Goal: Task Accomplishment & Management: Complete application form

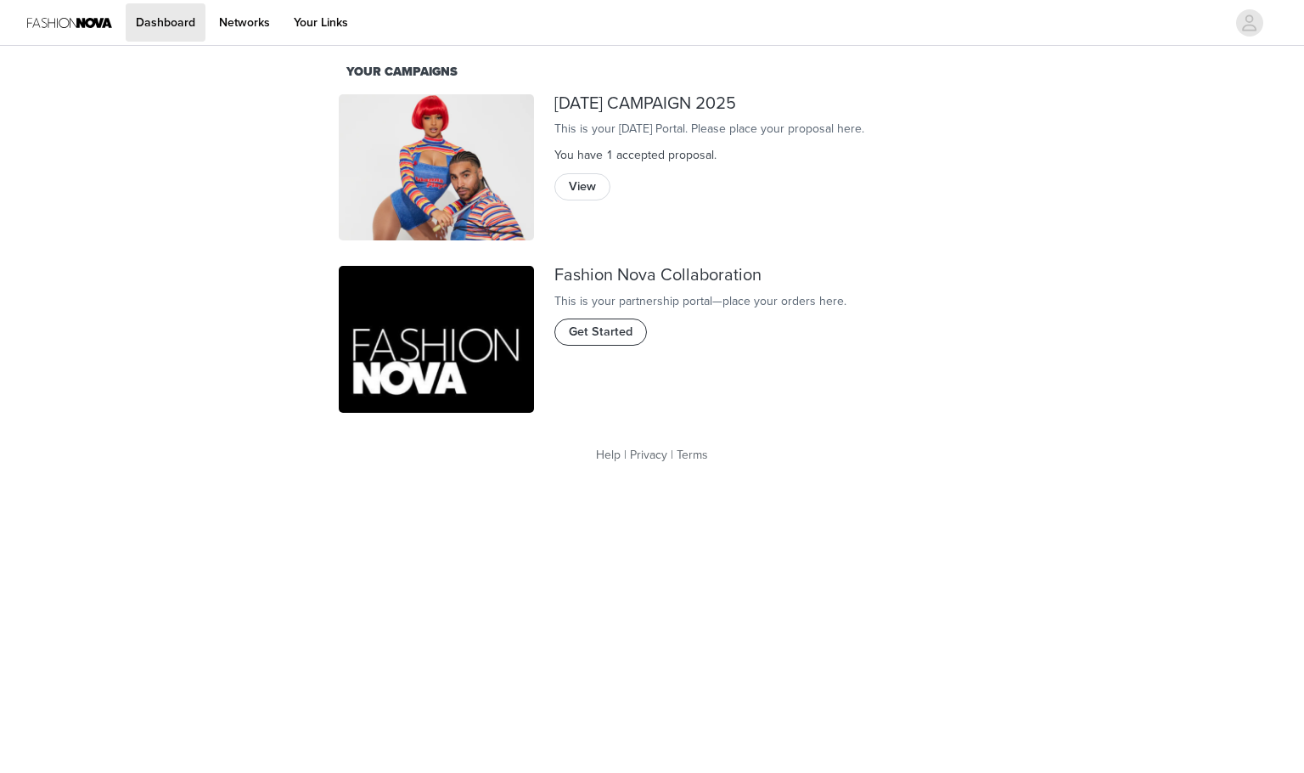
click at [607, 341] on span "Get Started" at bounding box center [601, 332] width 64 height 19
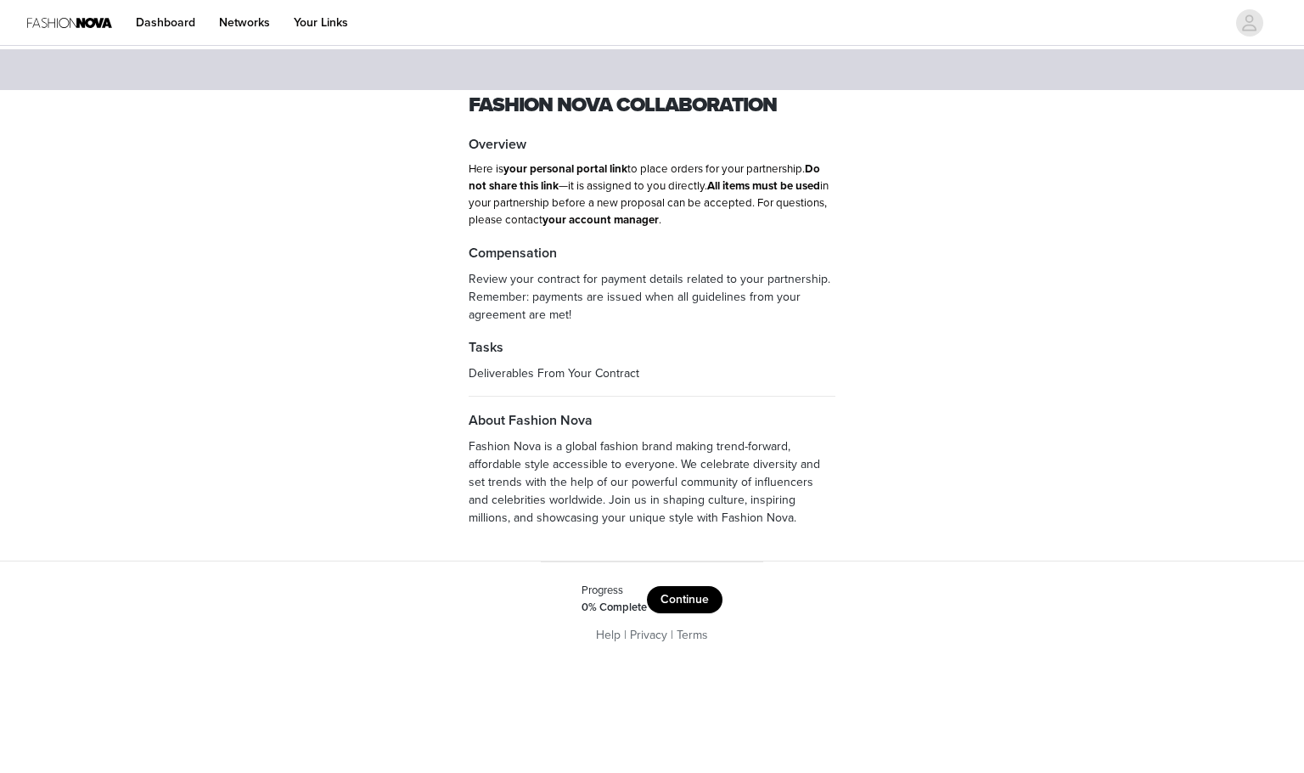
click at [695, 594] on button "Continue" at bounding box center [685, 599] width 76 height 27
click at [632, 597] on div "Get Started" at bounding box center [652, 596] width 180 height 27
click at [667, 595] on button "Get Started" at bounding box center [677, 596] width 87 height 27
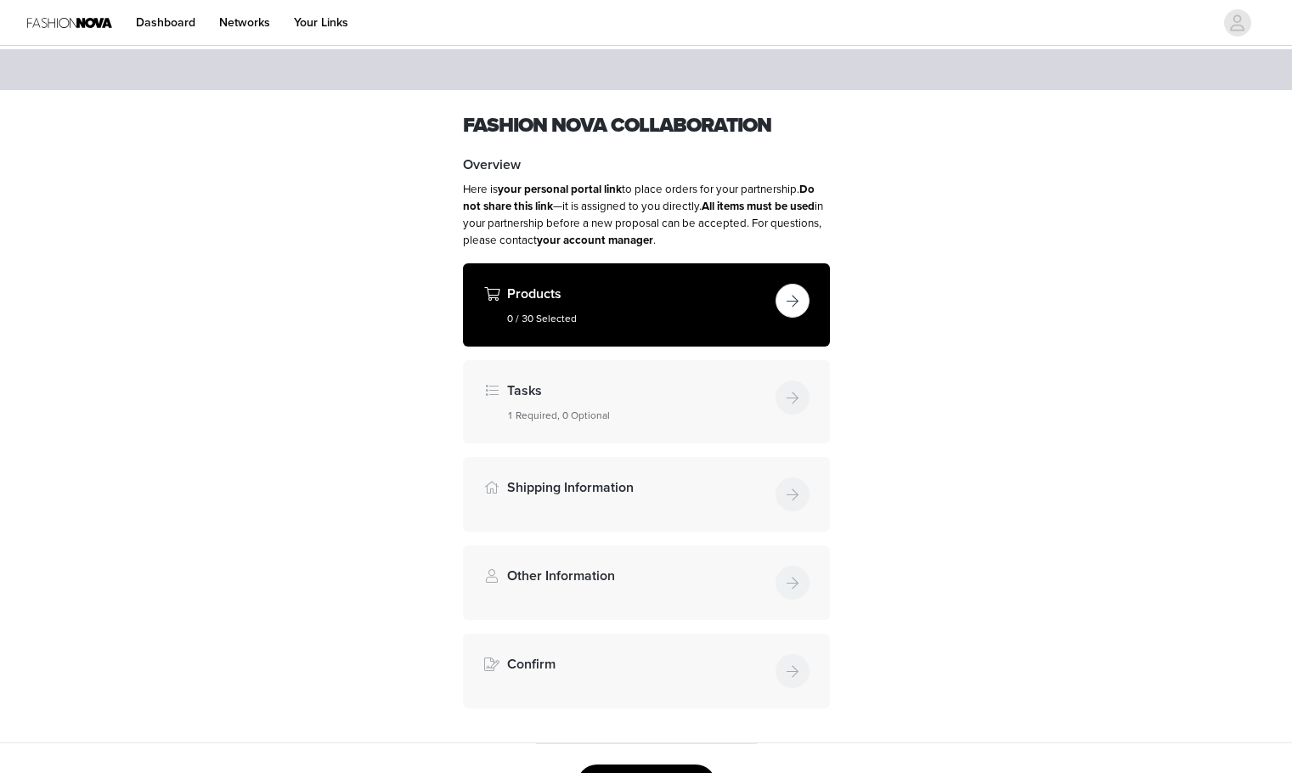
click at [791, 307] on button "button" at bounding box center [792, 301] width 34 height 34
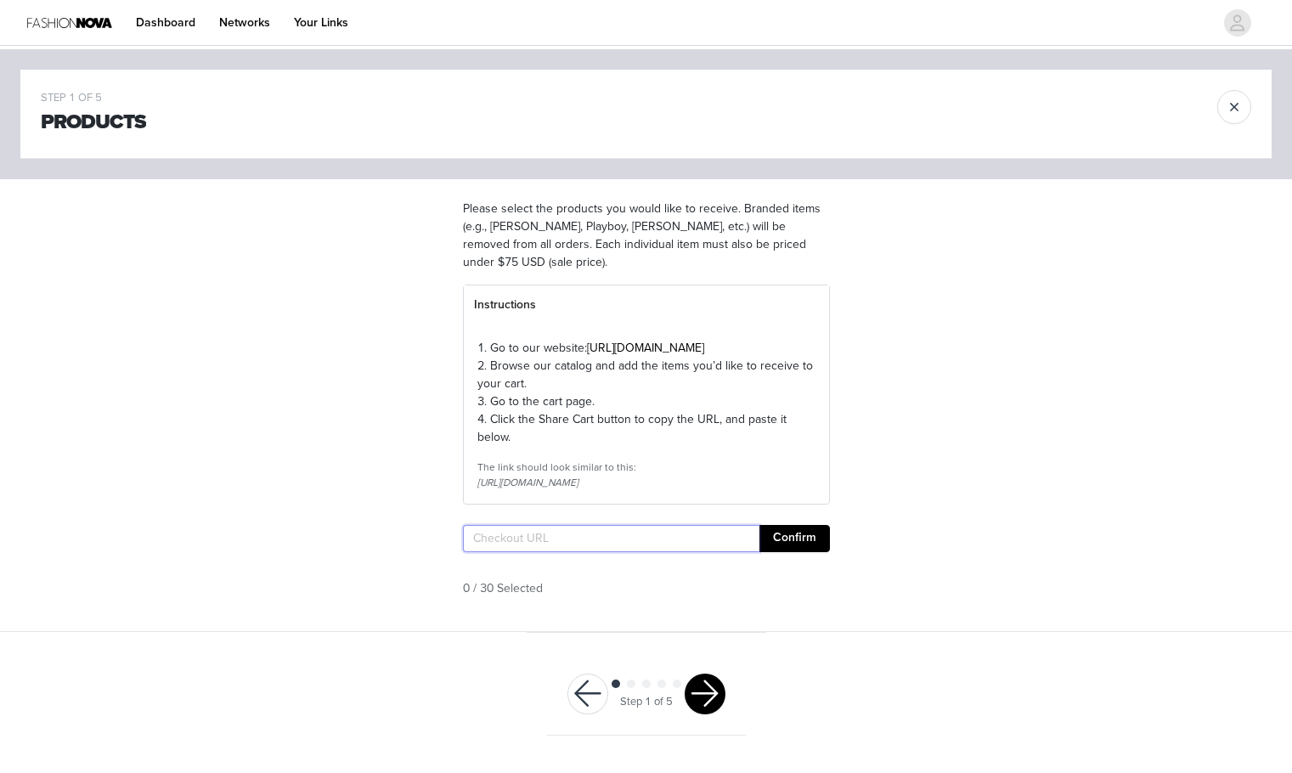
paste input "[URL][DOMAIN_NAME]"
type input "[URL][DOMAIN_NAME]"
click at [820, 552] on button "Confirm" at bounding box center [794, 538] width 70 height 27
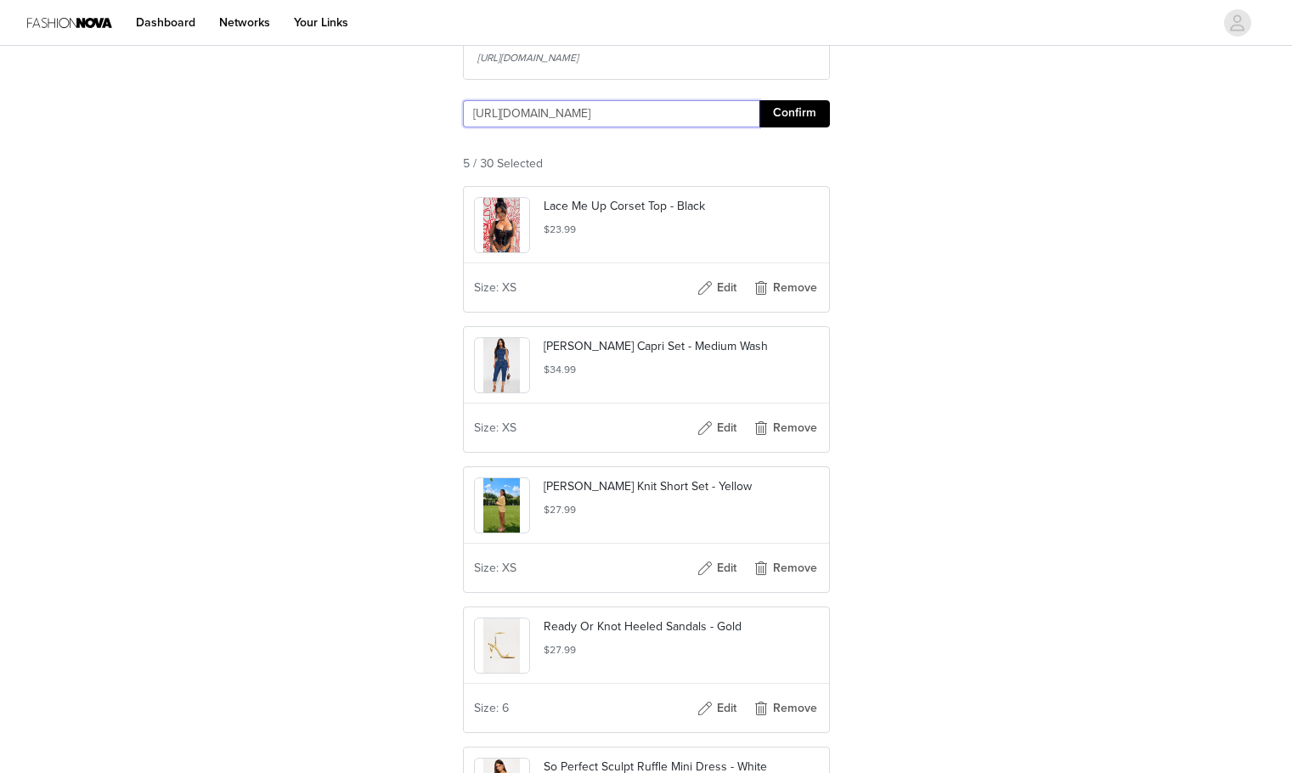
scroll to position [717, 0]
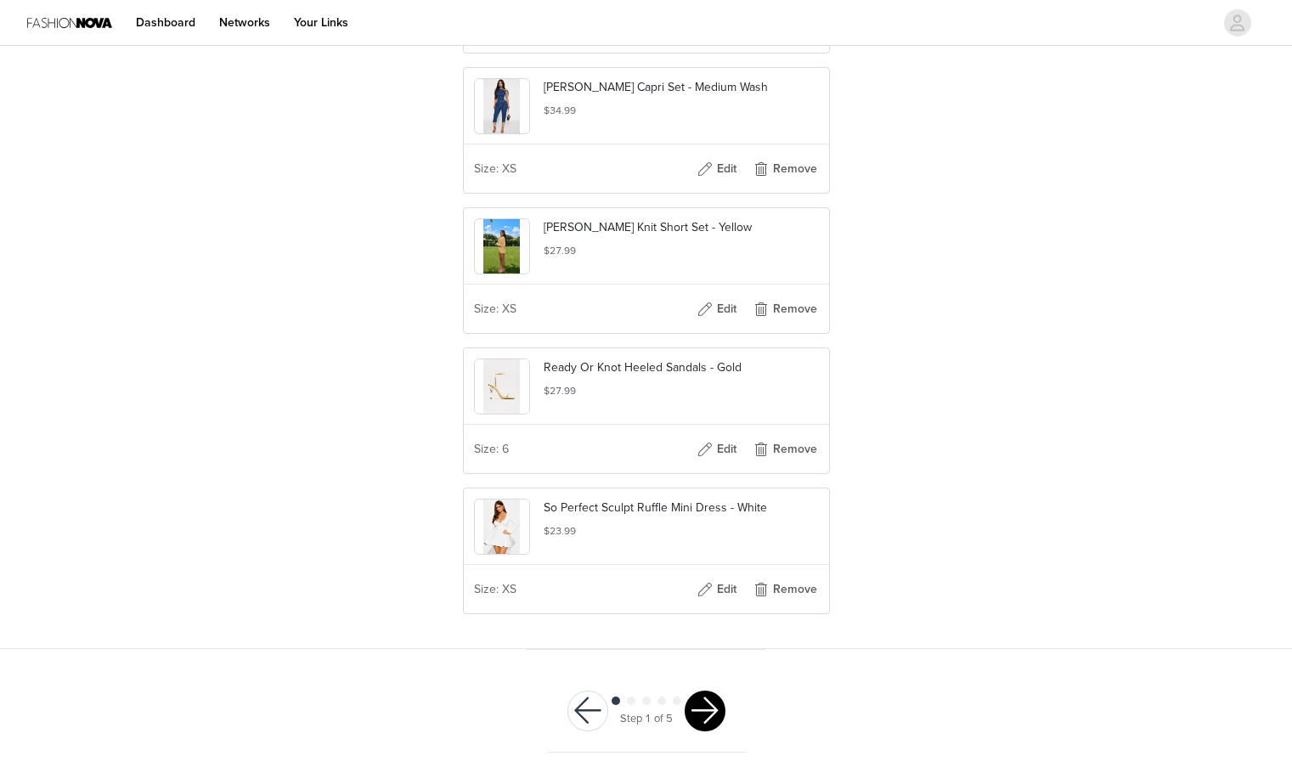
click at [714, 709] on button "button" at bounding box center [704, 710] width 41 height 41
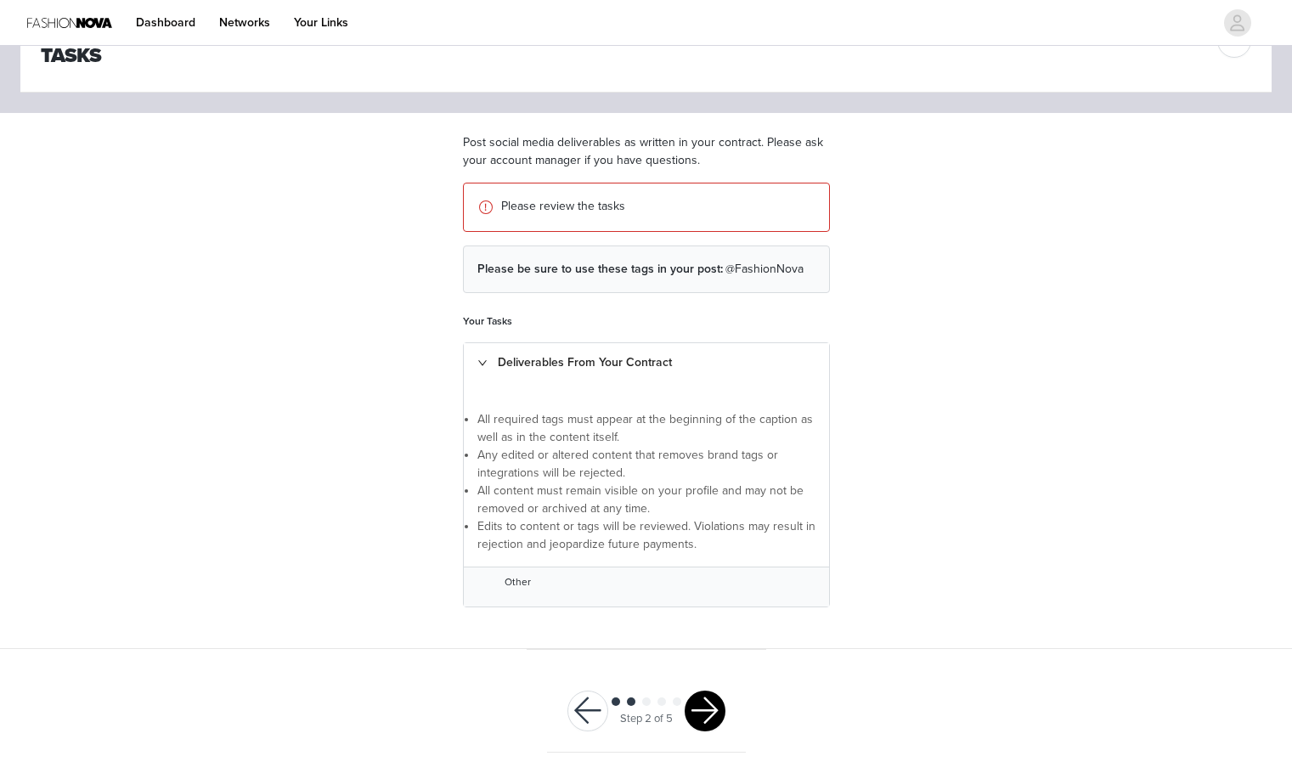
click at [719, 720] on button "button" at bounding box center [704, 710] width 41 height 41
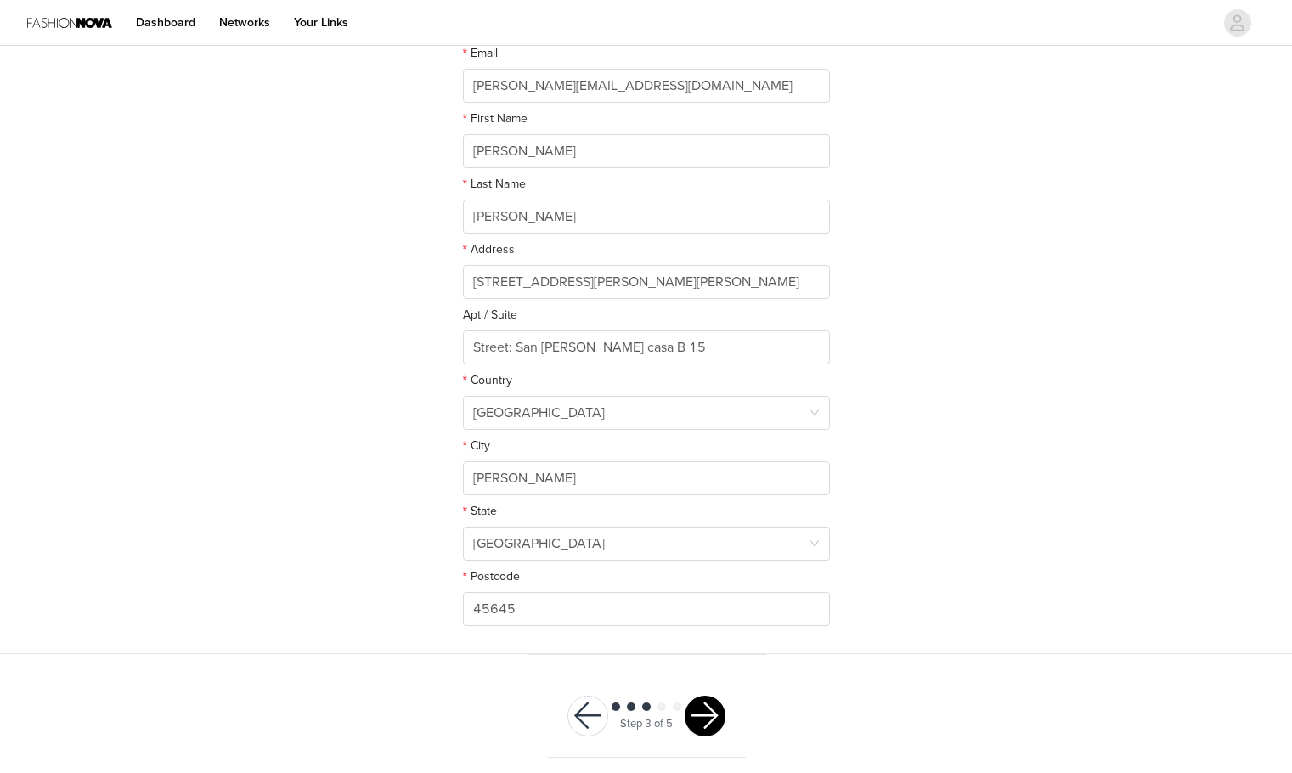
scroll to position [279, 0]
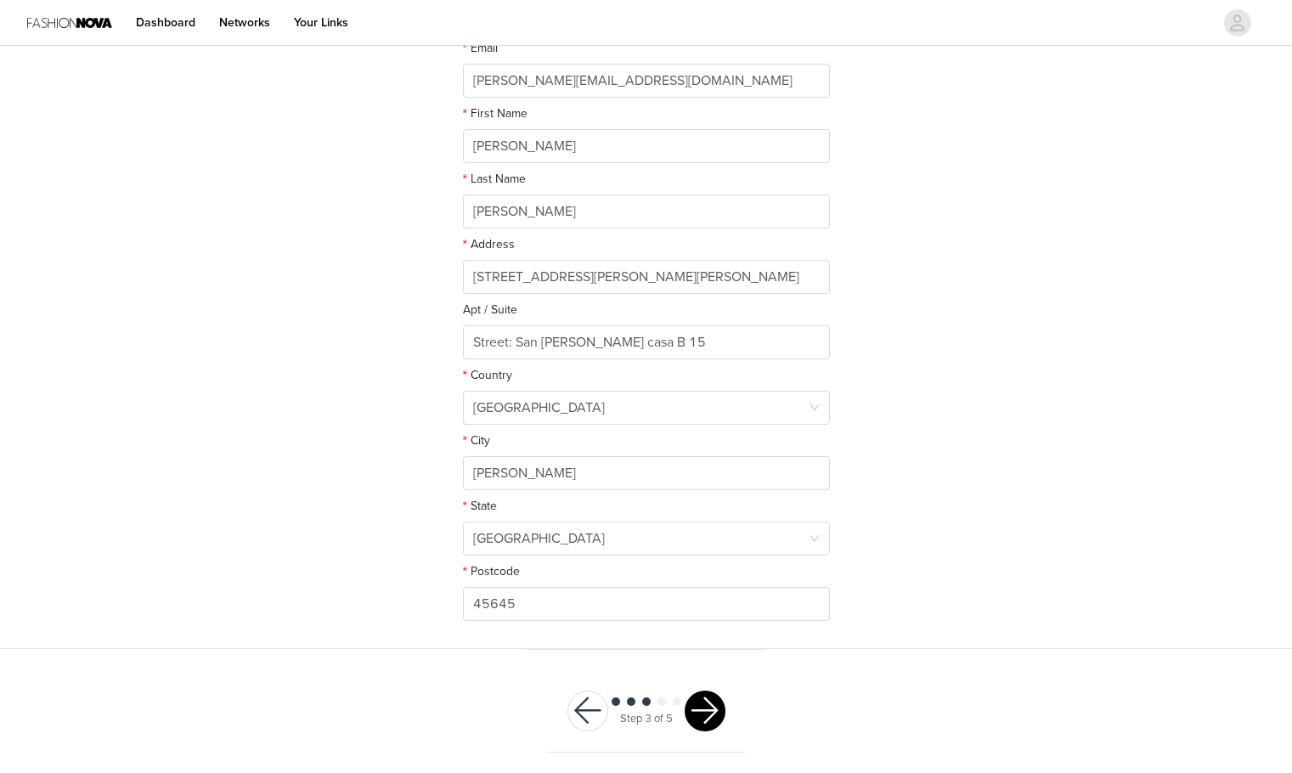
click at [703, 695] on button "button" at bounding box center [704, 710] width 41 height 41
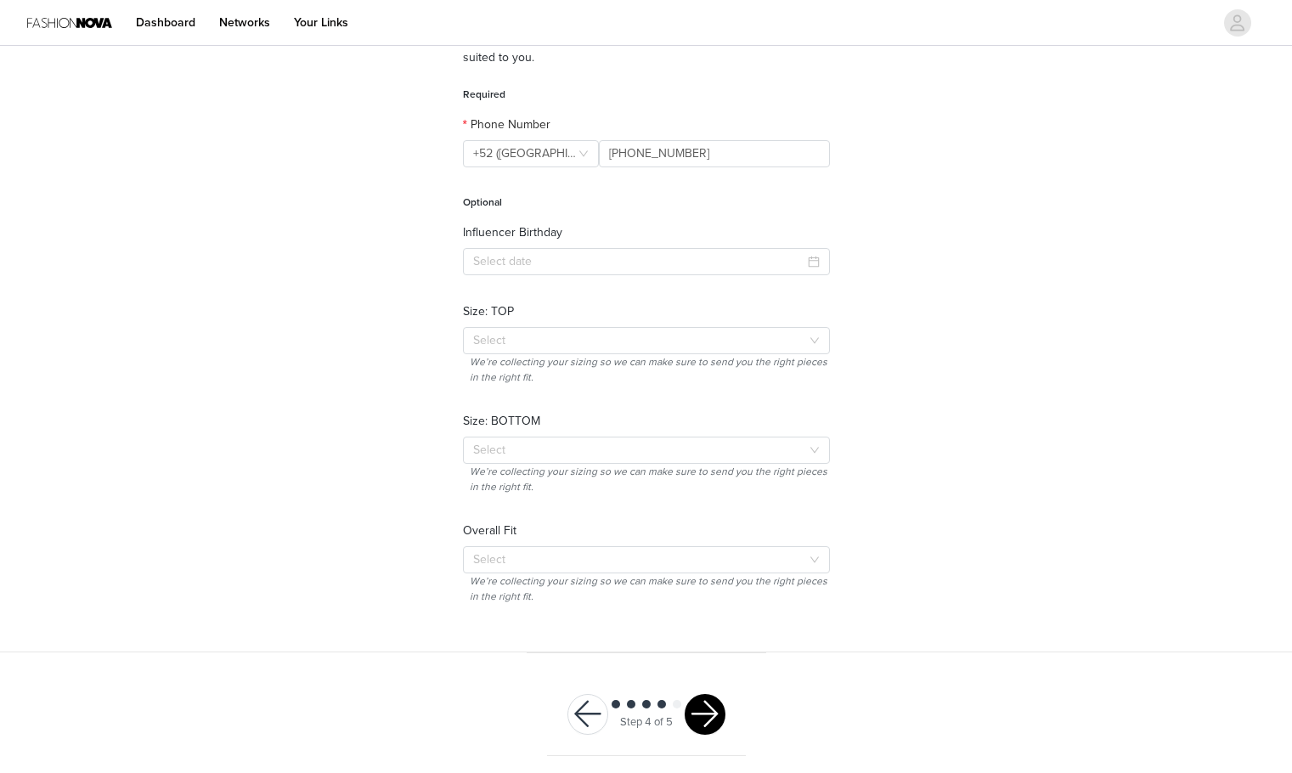
scroll to position [172, 0]
click at [706, 699] on button "button" at bounding box center [704, 710] width 41 height 41
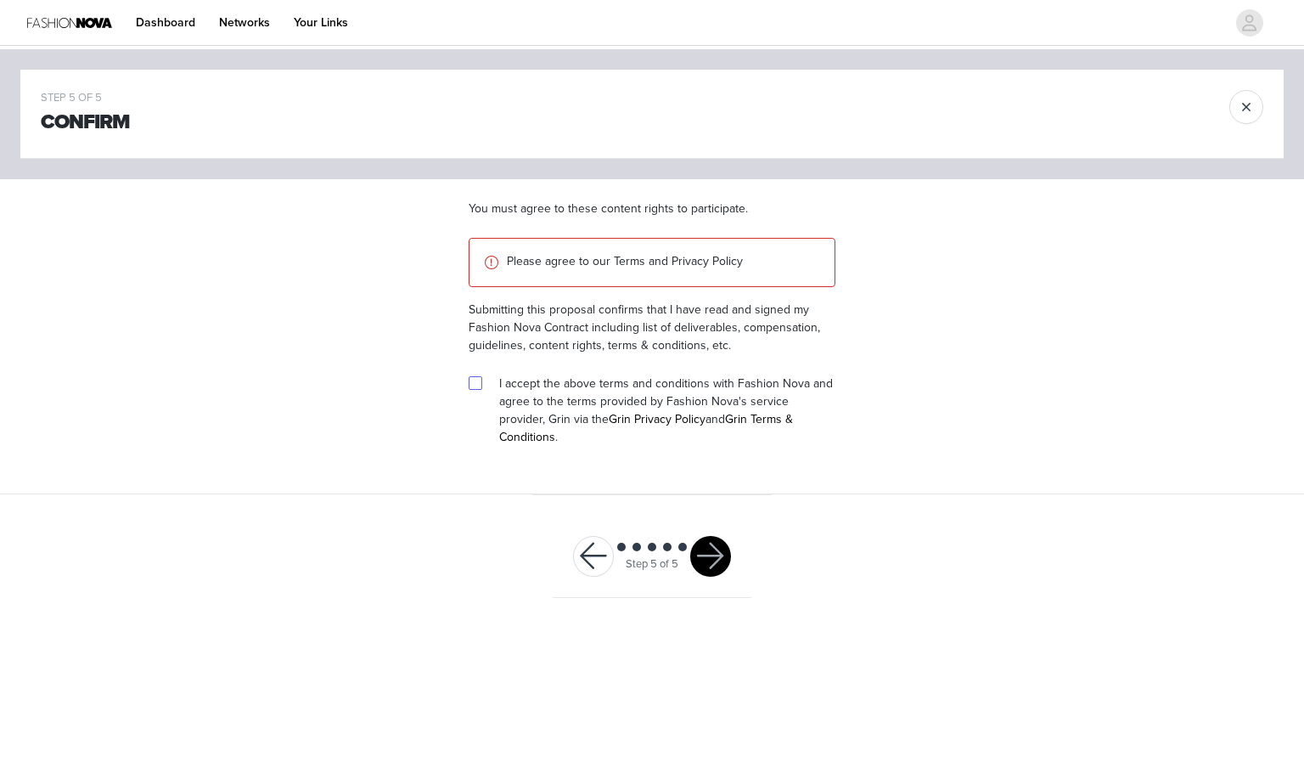
click at [478, 389] on span at bounding box center [476, 383] width 14 height 14
click at [478, 388] on input "checkbox" at bounding box center [475, 382] width 12 height 12
checkbox input "true"
click at [710, 547] on button "button" at bounding box center [710, 556] width 41 height 41
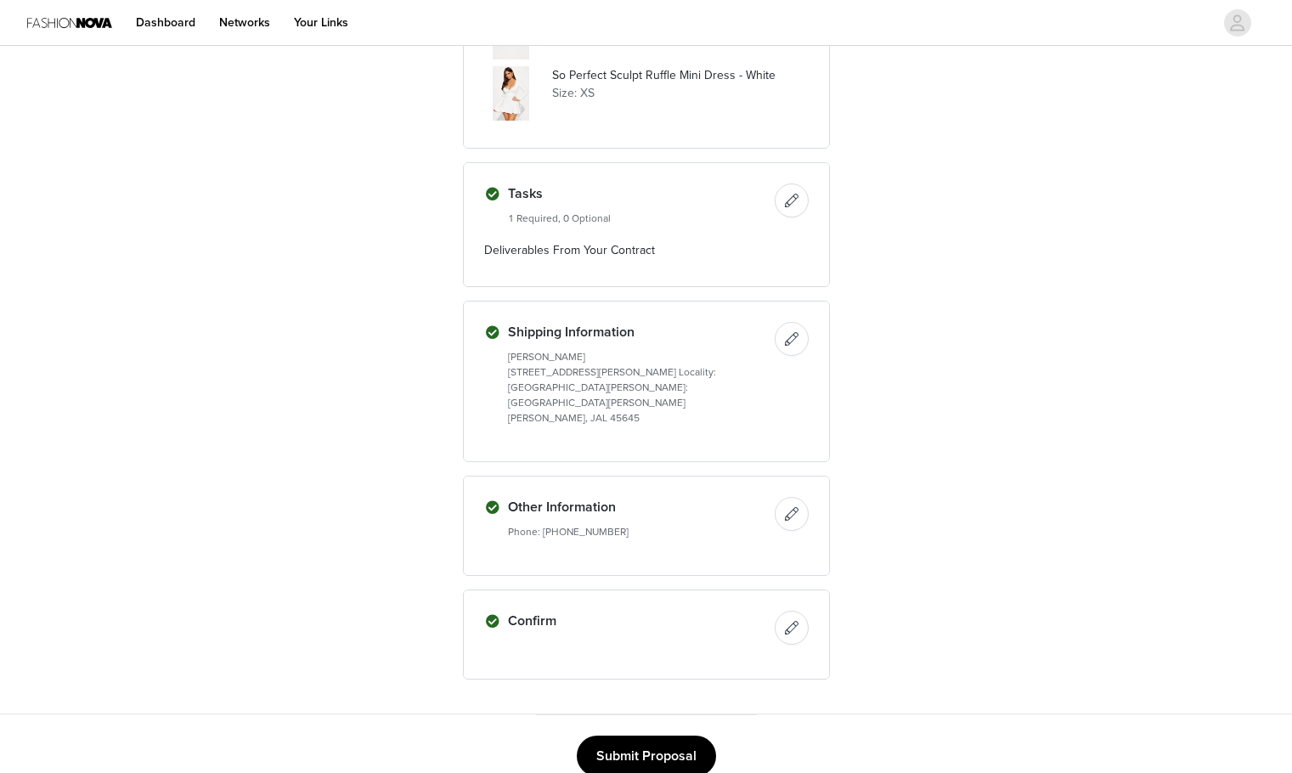
scroll to position [558, 0]
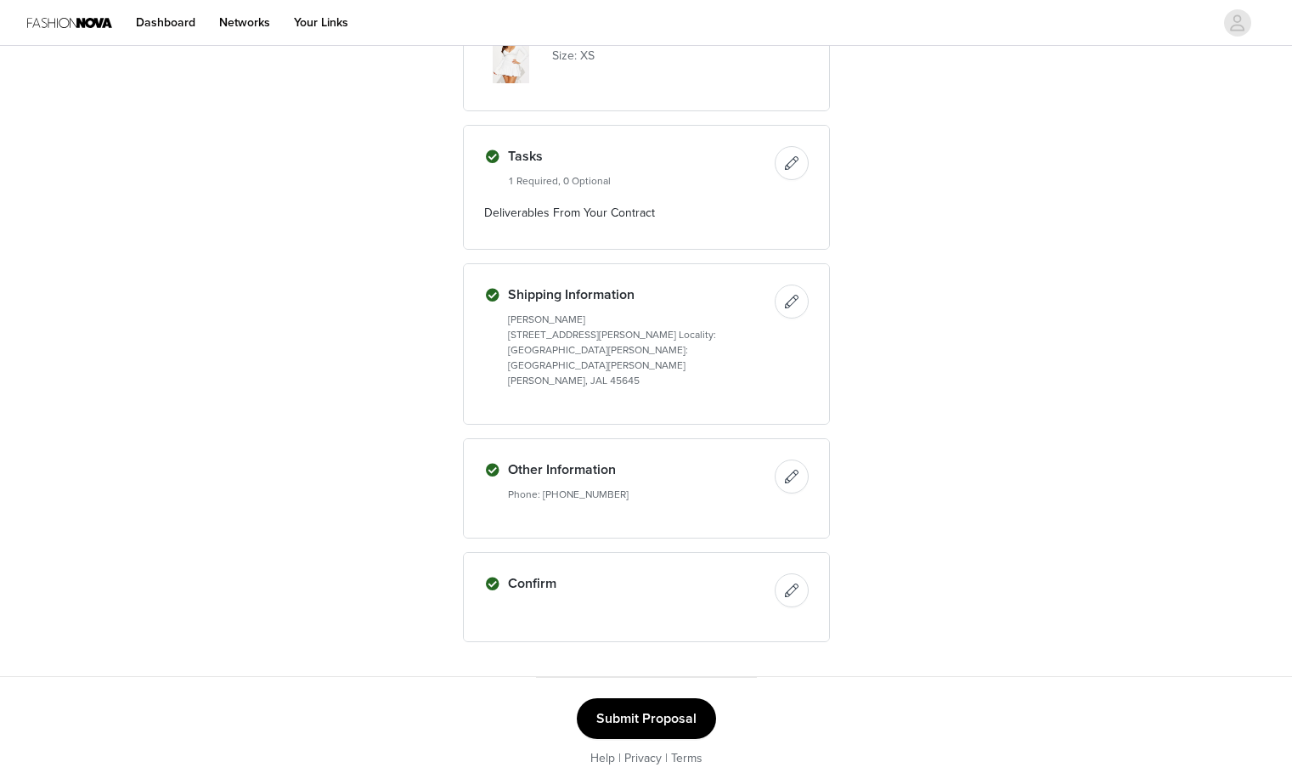
click at [605, 708] on button "Submit Proposal" at bounding box center [646, 718] width 139 height 41
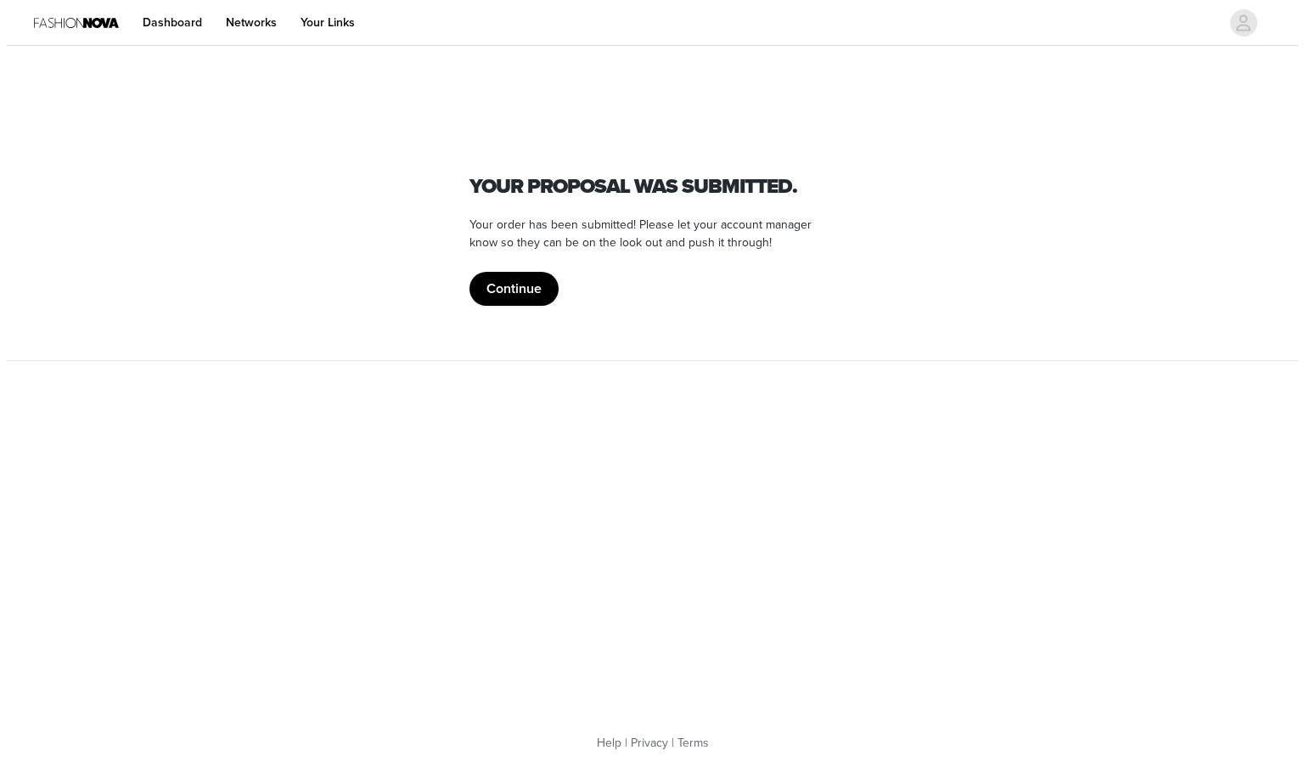
scroll to position [0, 0]
click at [526, 297] on button "Continue" at bounding box center [513, 289] width 89 height 34
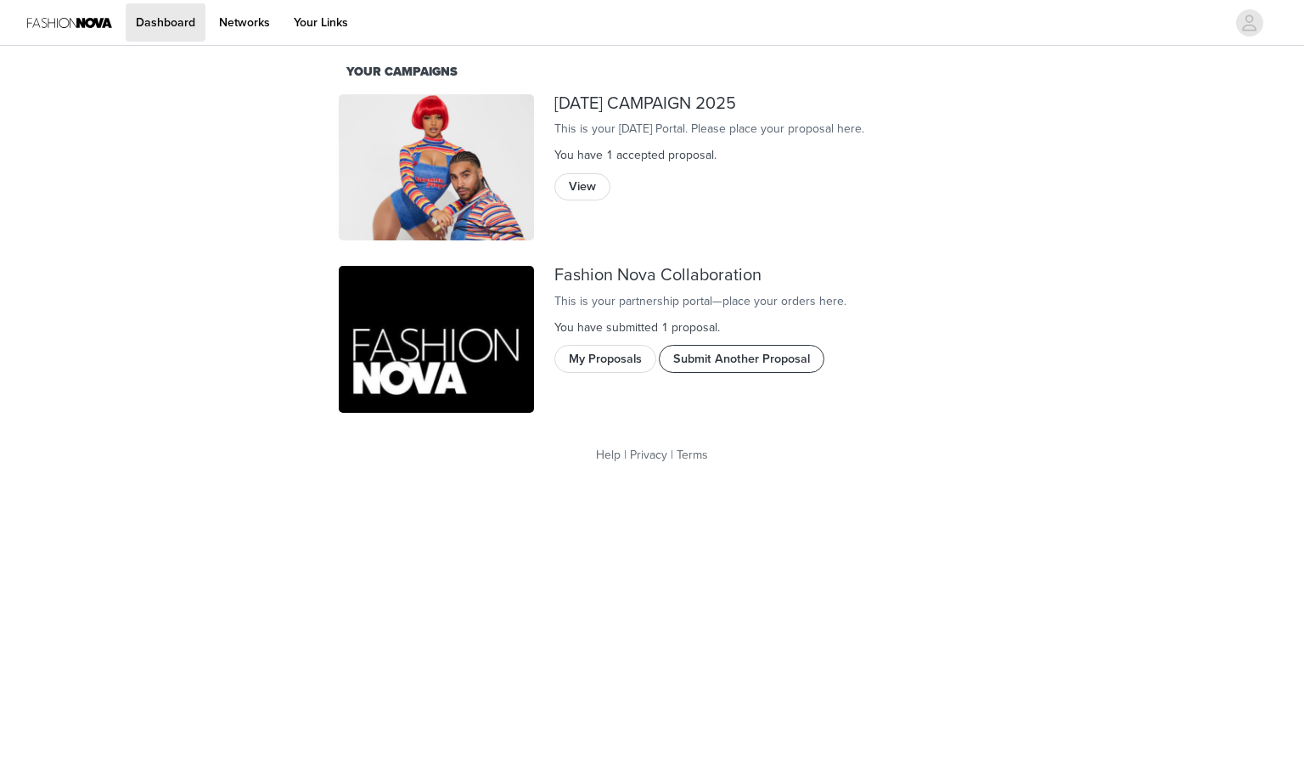
click at [725, 372] on button "Submit Another Proposal" at bounding box center [742, 358] width 166 height 27
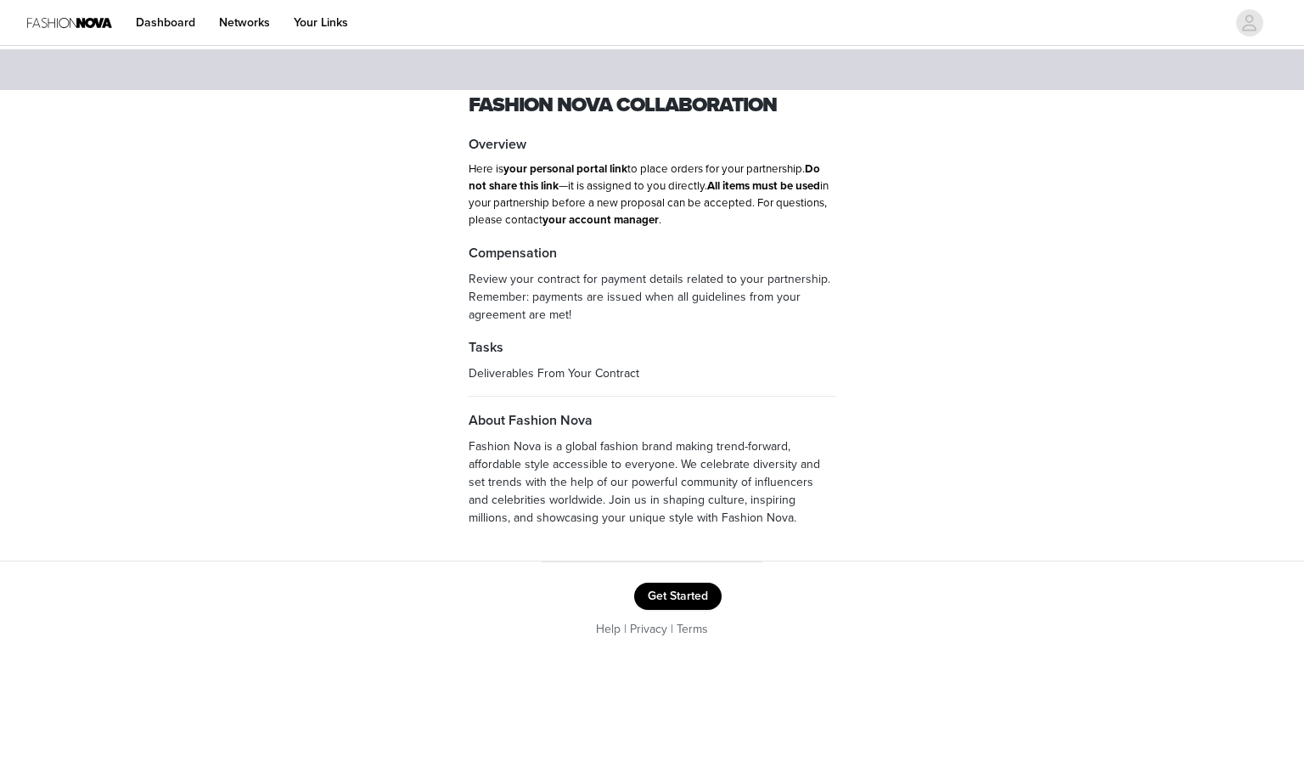
click at [667, 602] on button "Get Started" at bounding box center [677, 596] width 87 height 27
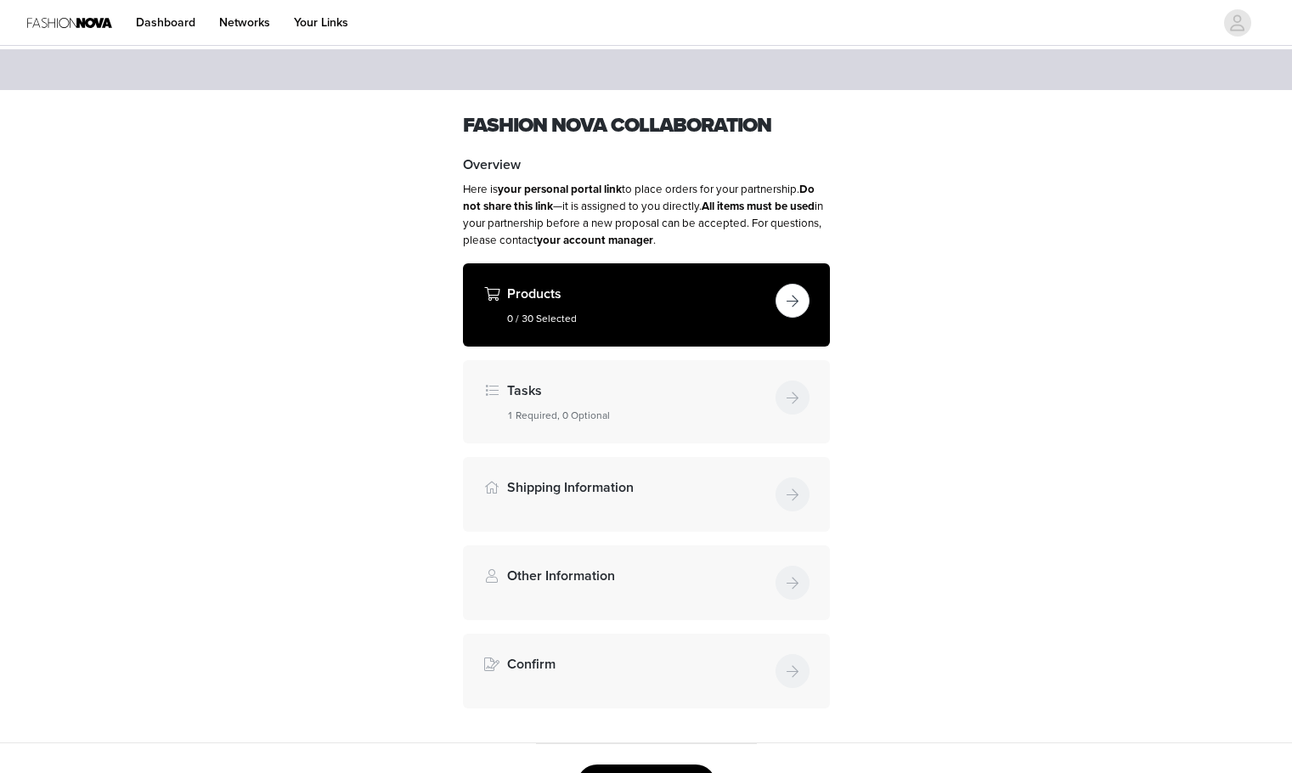
click at [802, 307] on button "button" at bounding box center [792, 301] width 34 height 34
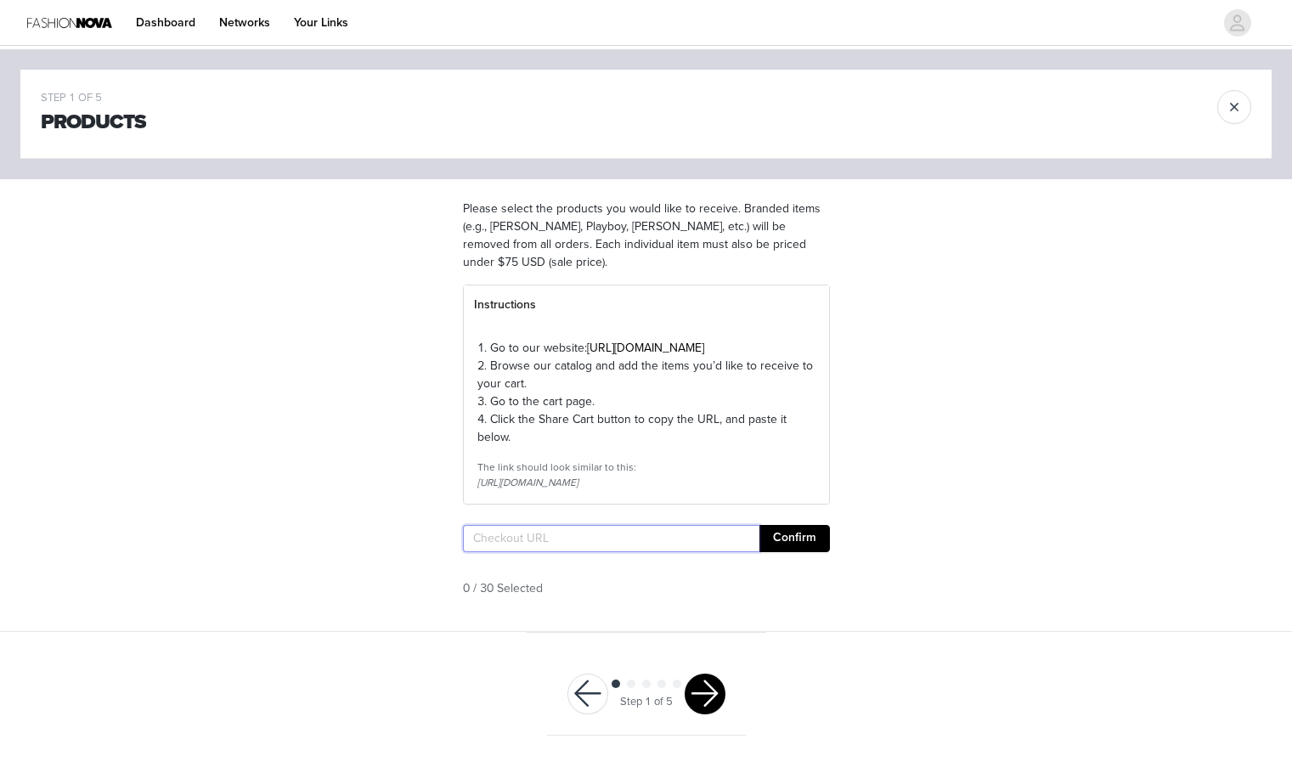
paste input "[URL][DOMAIN_NAME]"
type input "[URL][DOMAIN_NAME]"
drag, startPoint x: 847, startPoint y: 591, endPoint x: 799, endPoint y: 566, distance: 54.7
click at [848, 590] on section "Please select the products you would like to receive. Branded items (e.g., [PER…" at bounding box center [646, 405] width 408 height 452
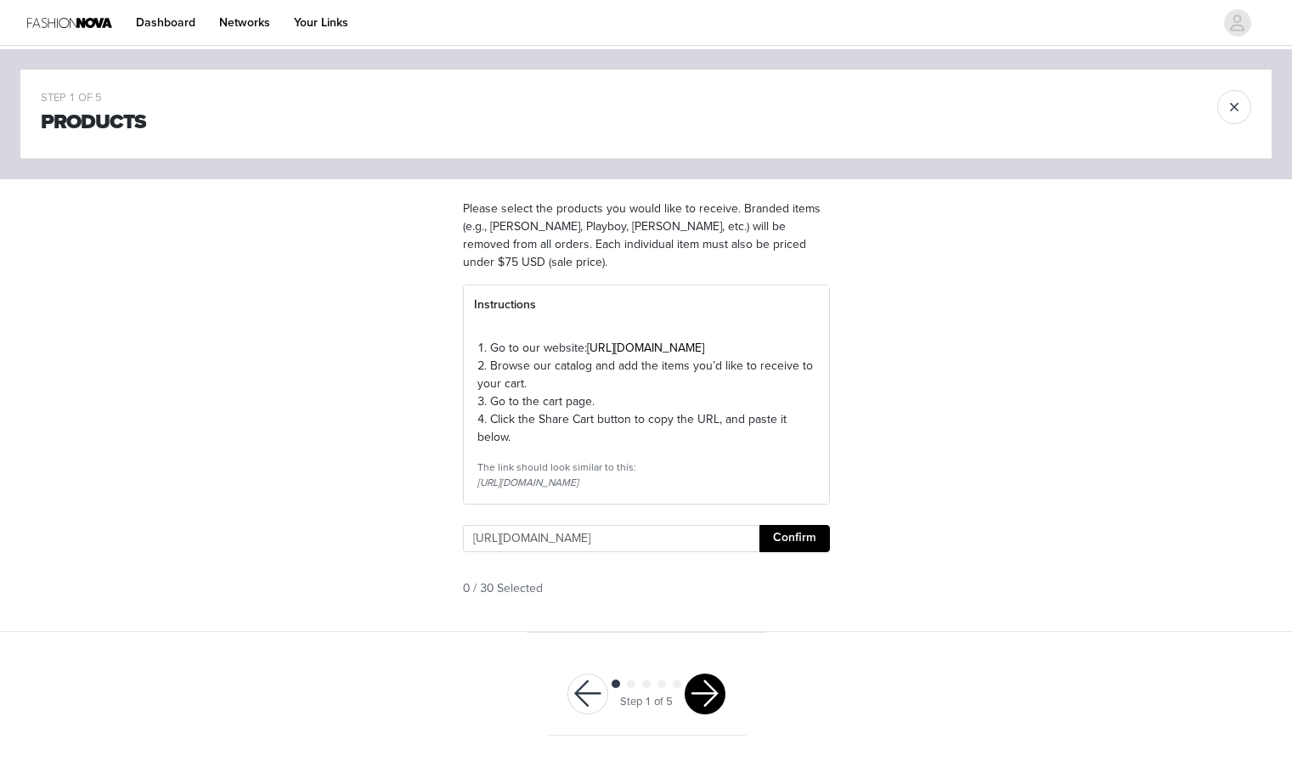
scroll to position [0, 0]
click at [799, 552] on button "Confirm" at bounding box center [794, 538] width 70 height 27
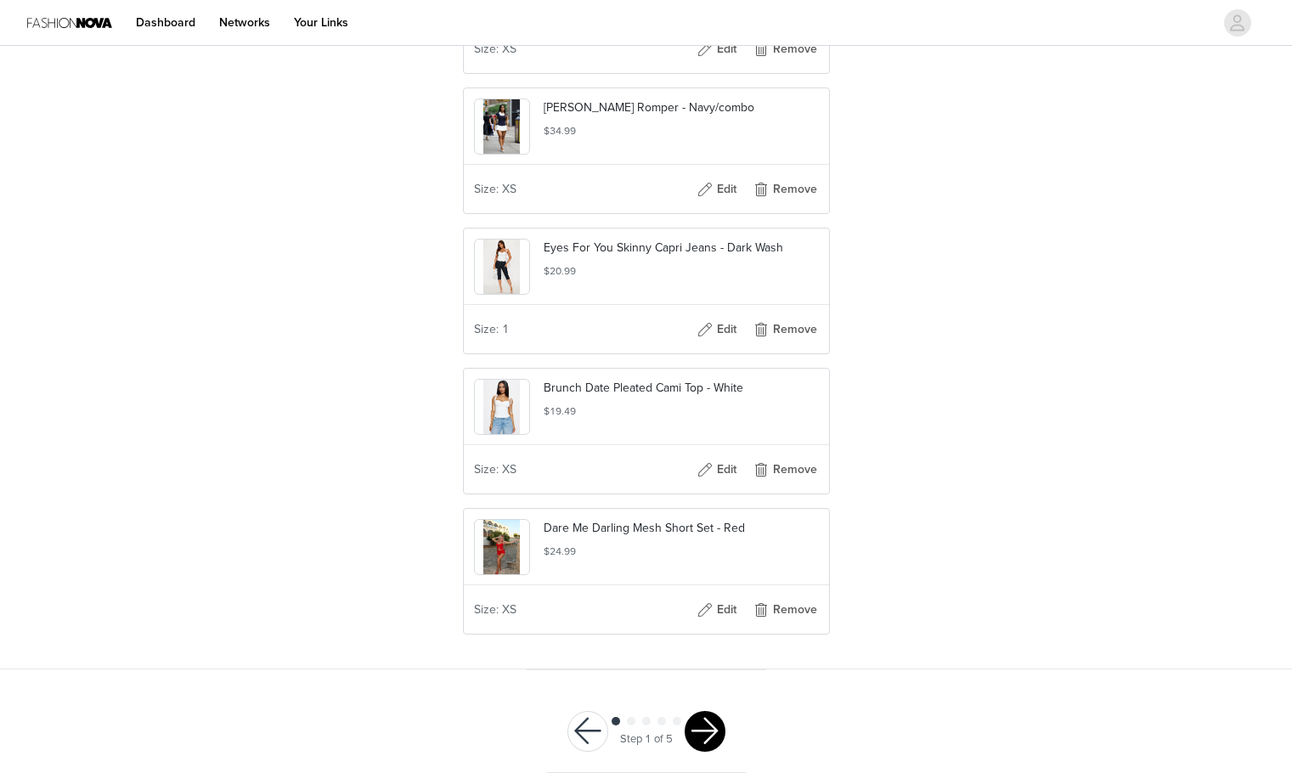
scroll to position [717, 0]
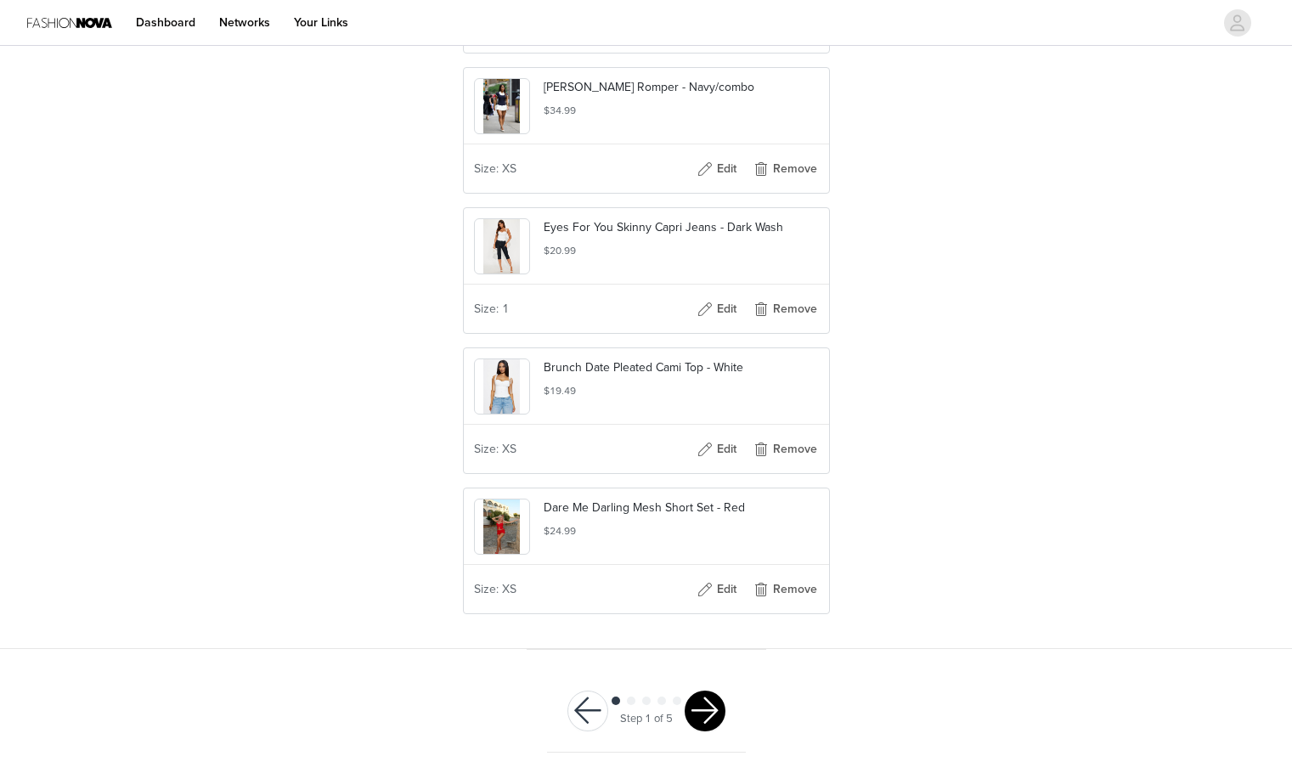
click at [718, 710] on button "button" at bounding box center [704, 710] width 41 height 41
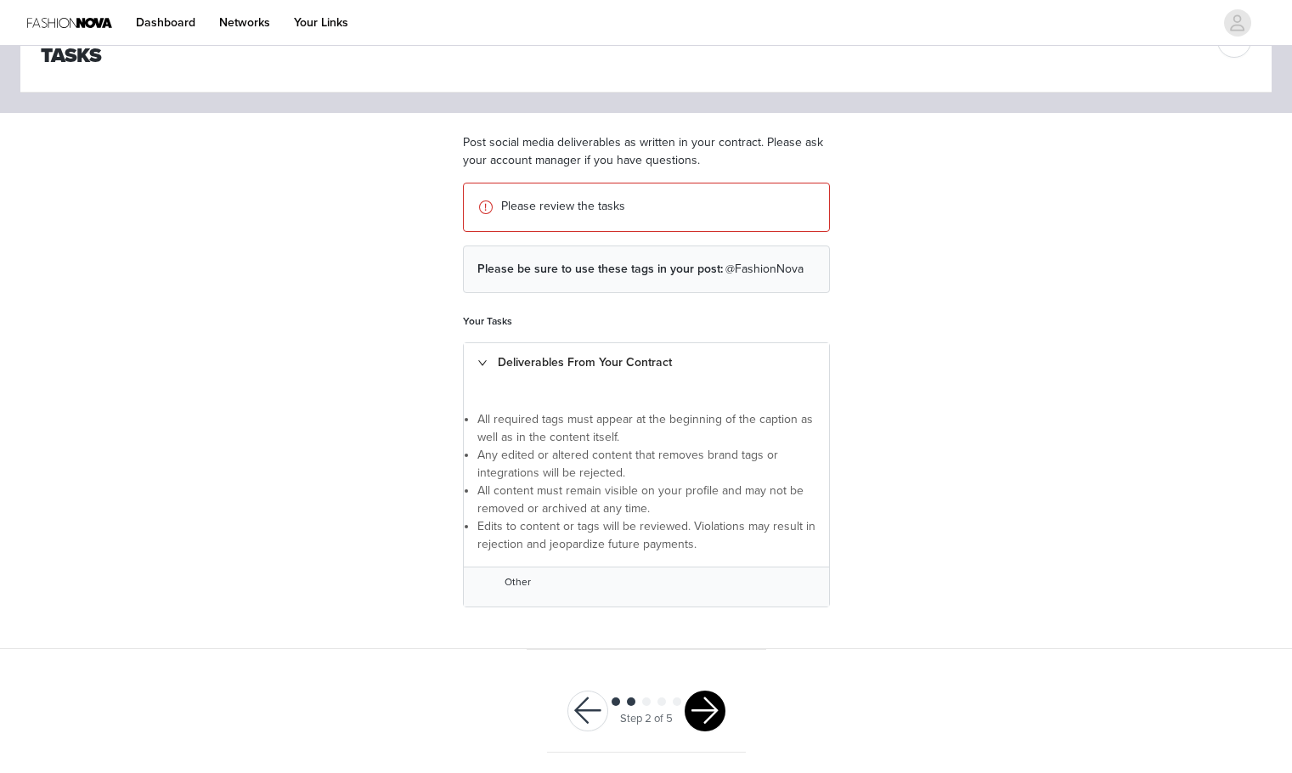
click at [701, 704] on button "button" at bounding box center [704, 710] width 41 height 41
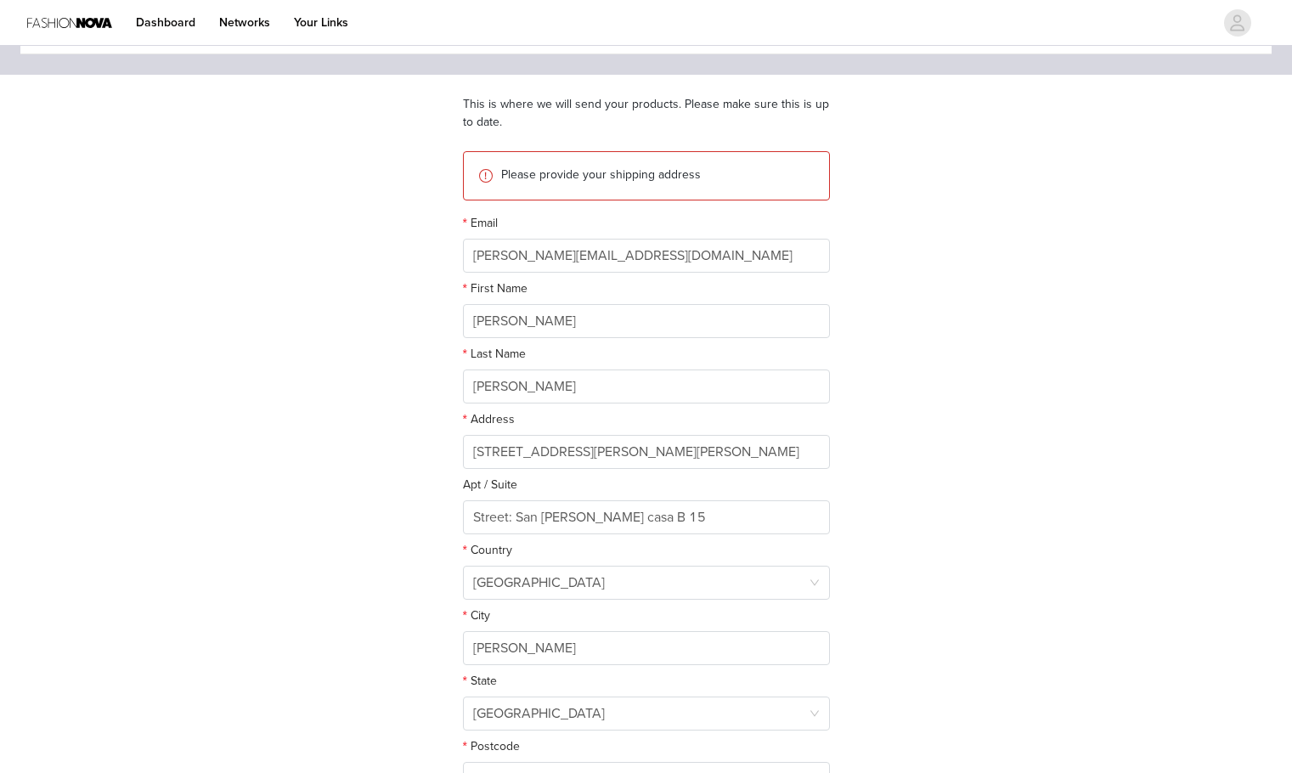
scroll to position [279, 0]
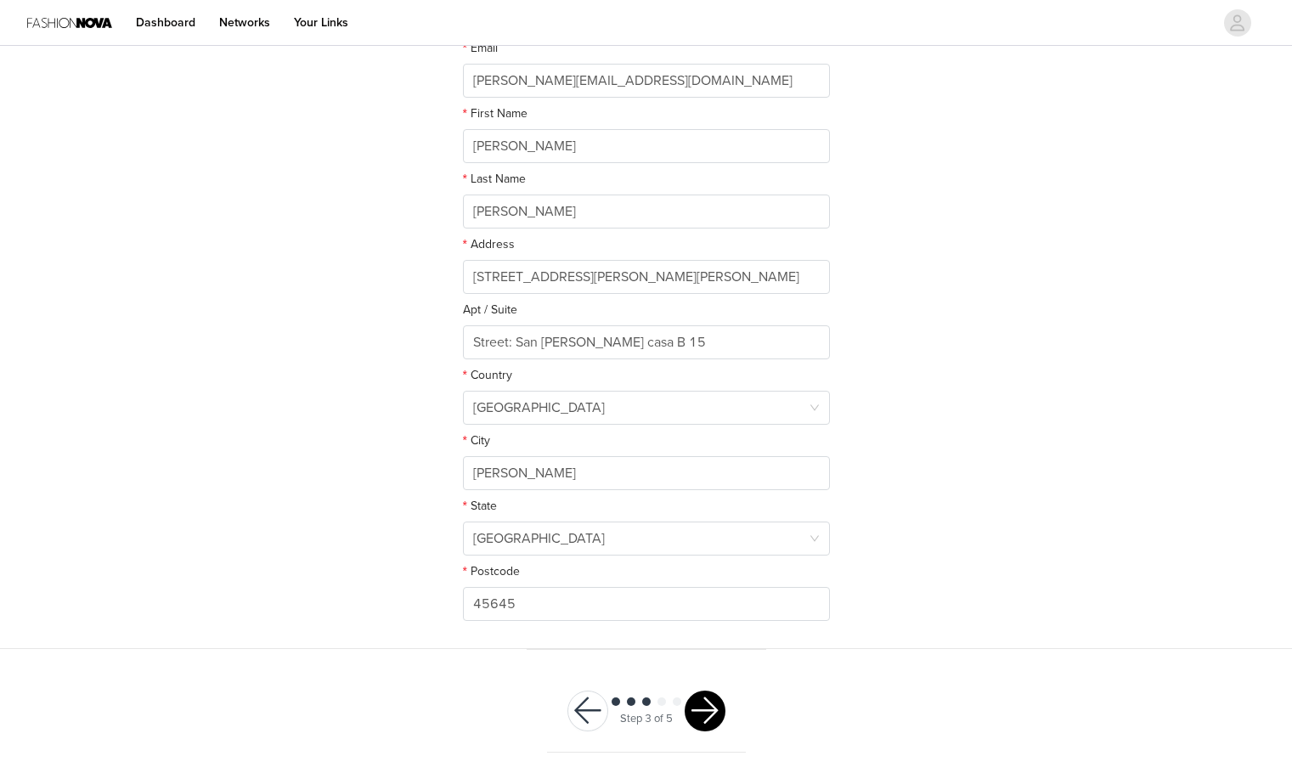
click at [740, 699] on div "Step 3 of 5" at bounding box center [646, 711] width 199 height 82
click at [719, 709] on button "button" at bounding box center [704, 710] width 41 height 41
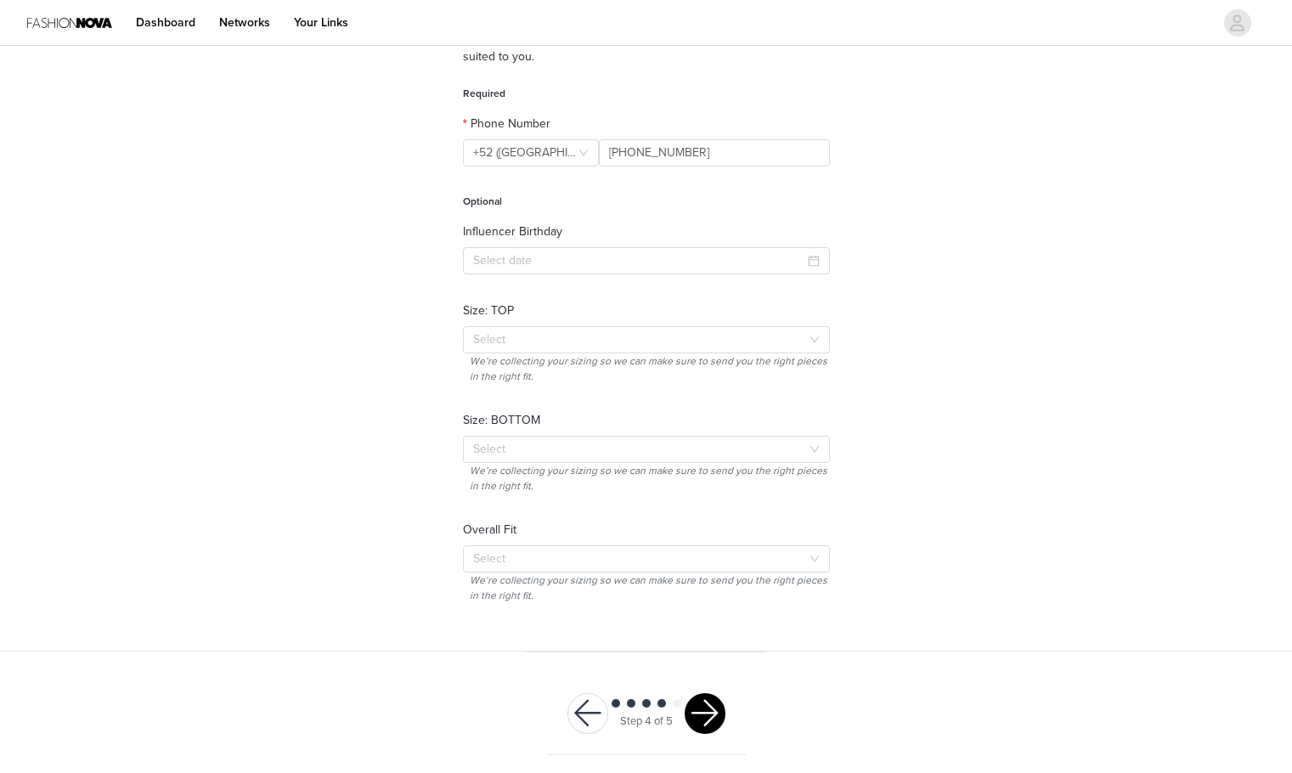
scroll to position [172, 0]
click at [706, 697] on button "button" at bounding box center [704, 710] width 41 height 41
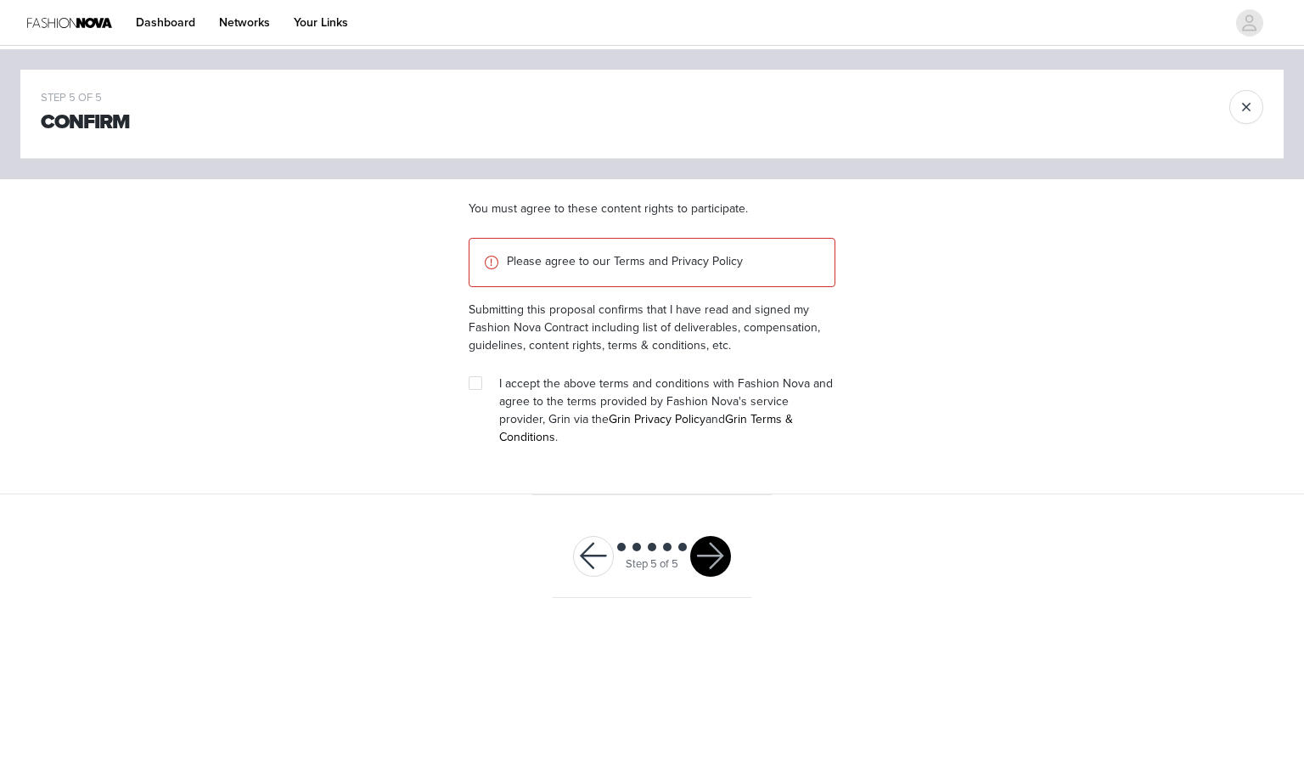
click at [467, 388] on section "You must agree to these content rights to participate. Please agree to our Term…" at bounding box center [652, 336] width 408 height 315
click at [472, 388] on input "checkbox" at bounding box center [475, 382] width 12 height 12
checkbox input "true"
click at [690, 546] on div "Step 5 of 5" at bounding box center [652, 556] width 76 height 33
click at [712, 545] on button "button" at bounding box center [710, 556] width 41 height 41
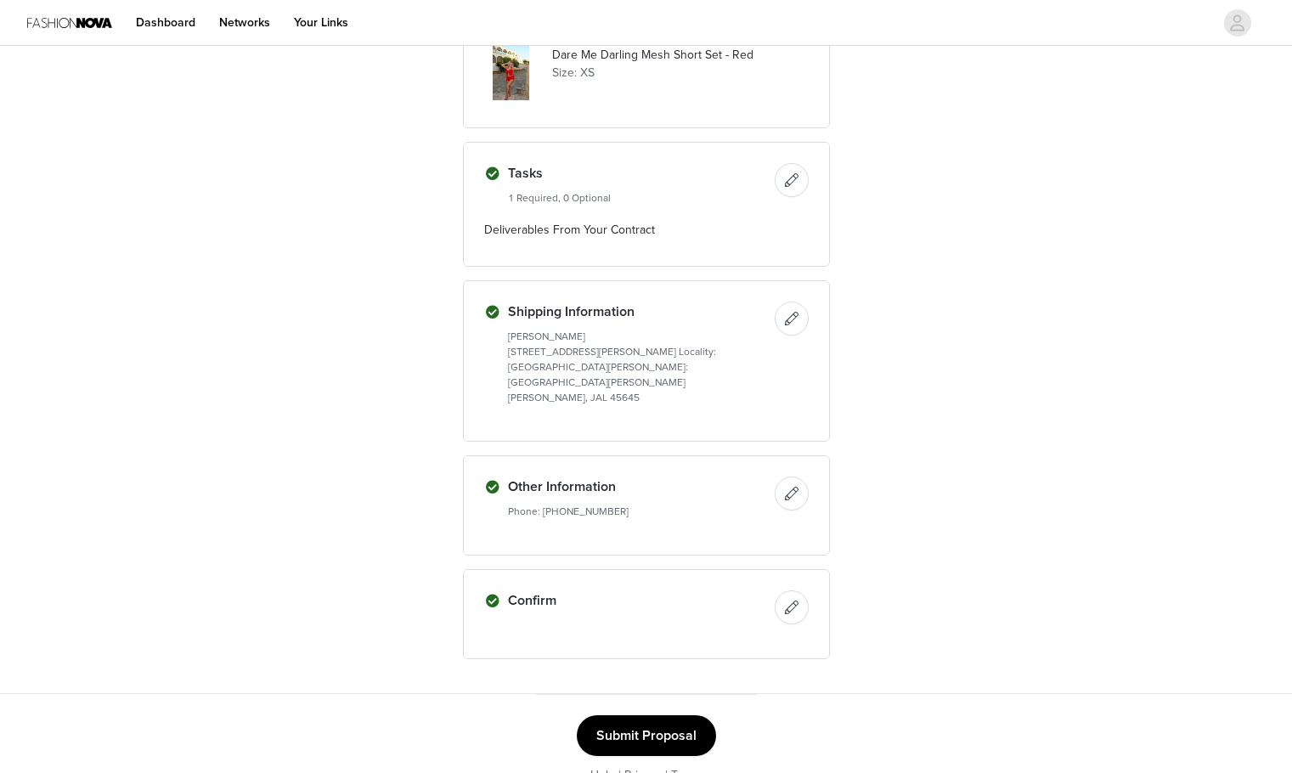
scroll to position [558, 0]
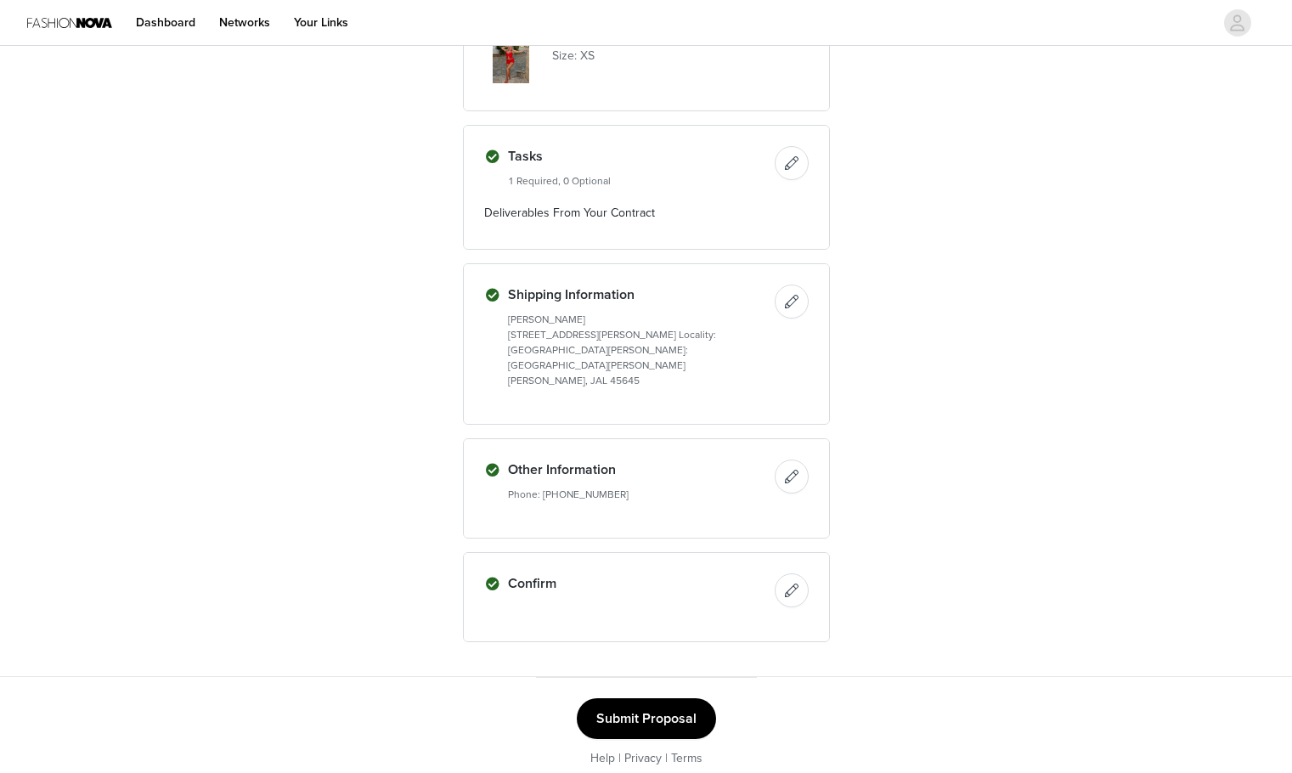
click at [645, 698] on button "Submit Proposal" at bounding box center [646, 718] width 139 height 41
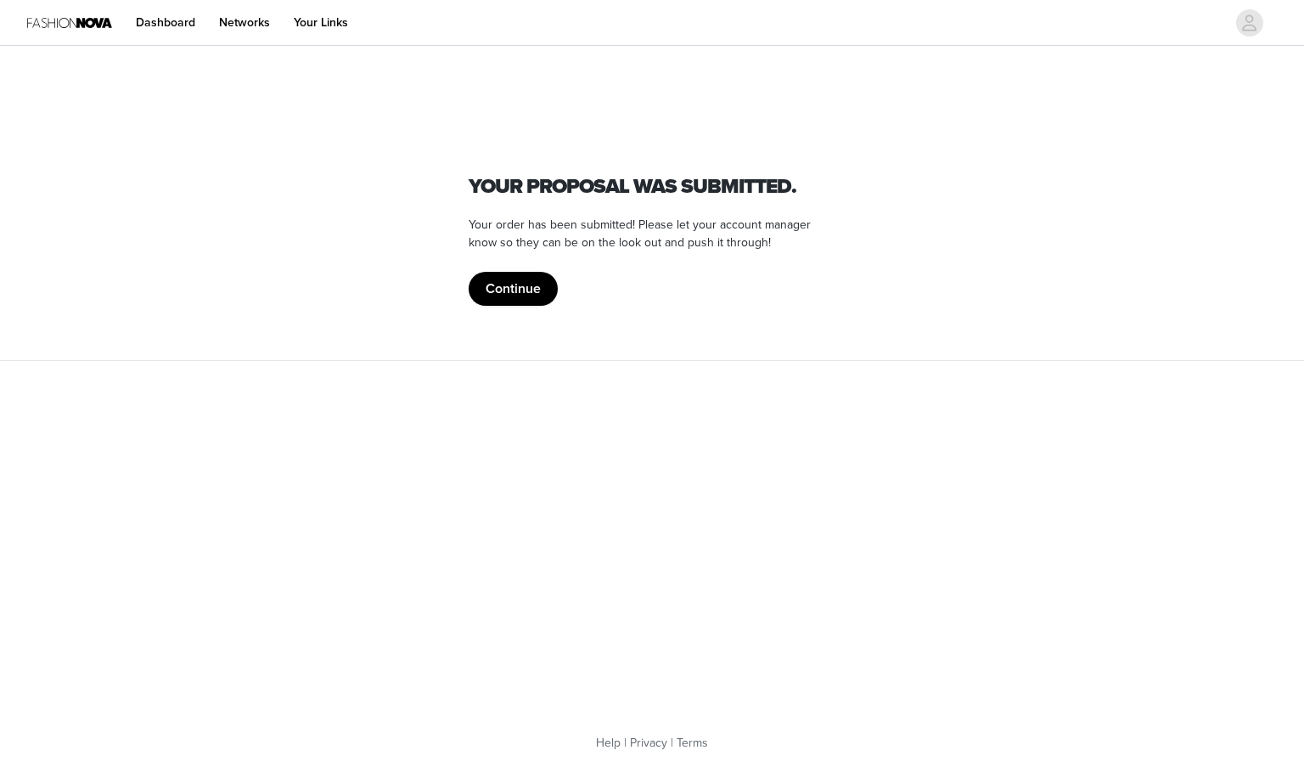
click at [517, 290] on button "Continue" at bounding box center [513, 289] width 89 height 34
